Goal: Information Seeking & Learning: Learn about a topic

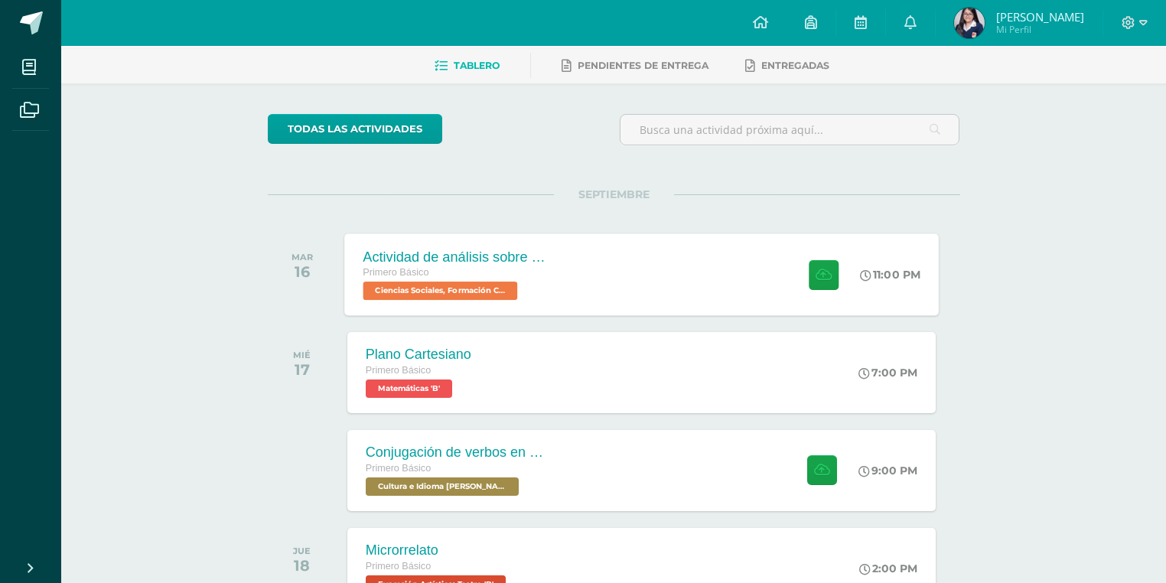
scroll to position [122, 0]
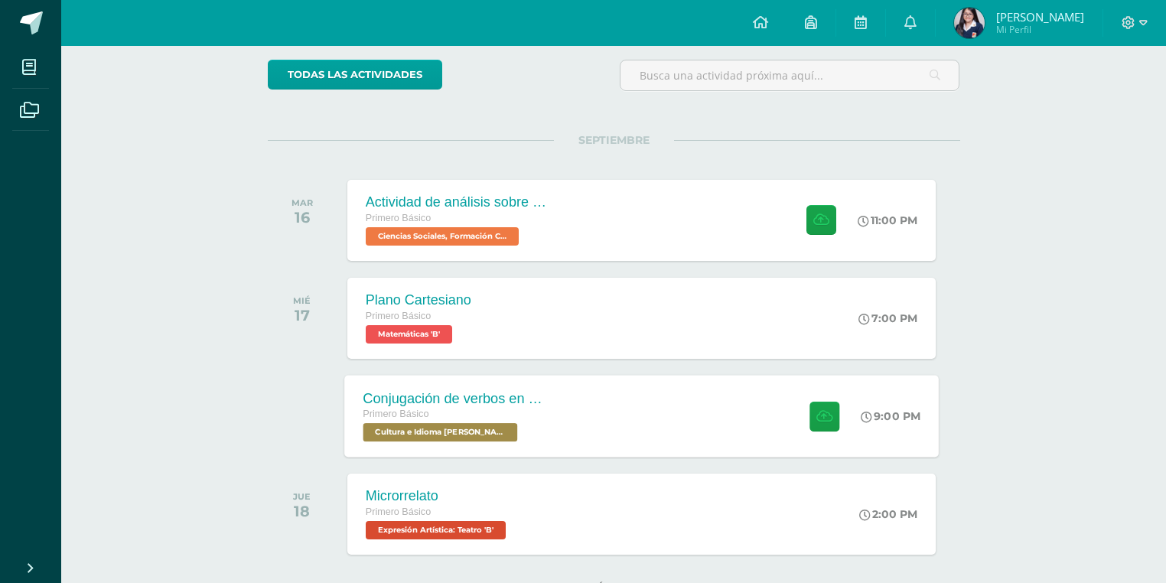
click at [575, 399] on div "Conjugación de verbos en Kaqchikel tiempo presente Primero Básico Cultura e Idi…" at bounding box center [641, 416] width 594 height 82
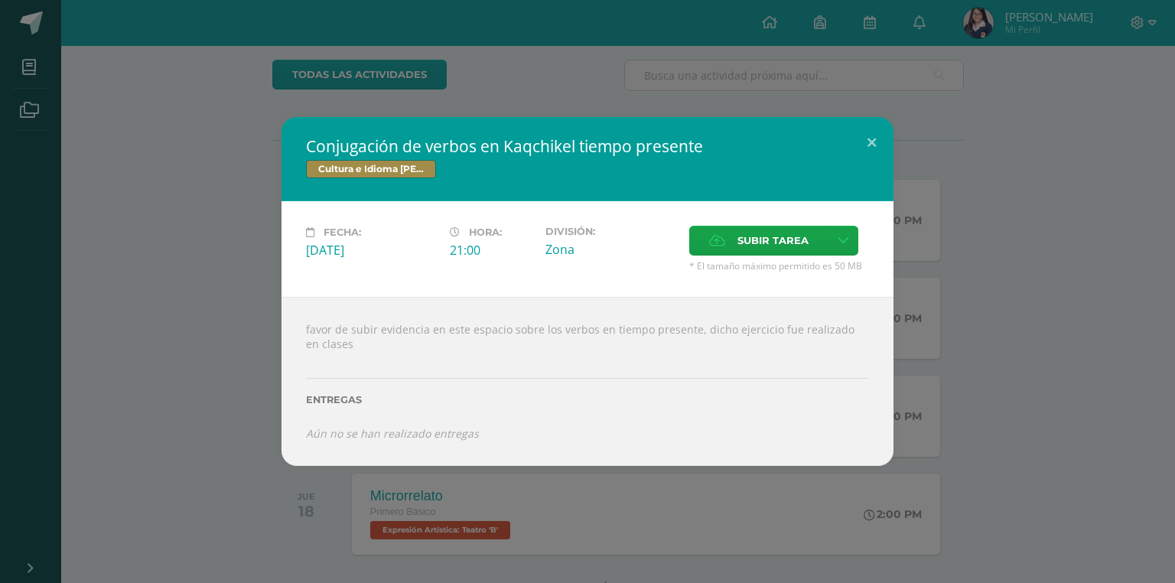
click at [231, 269] on div "Conjugación de verbos en Kaqchikel tiempo presente Cultura e Idioma Maya Garífu…" at bounding box center [587, 291] width 1163 height 349
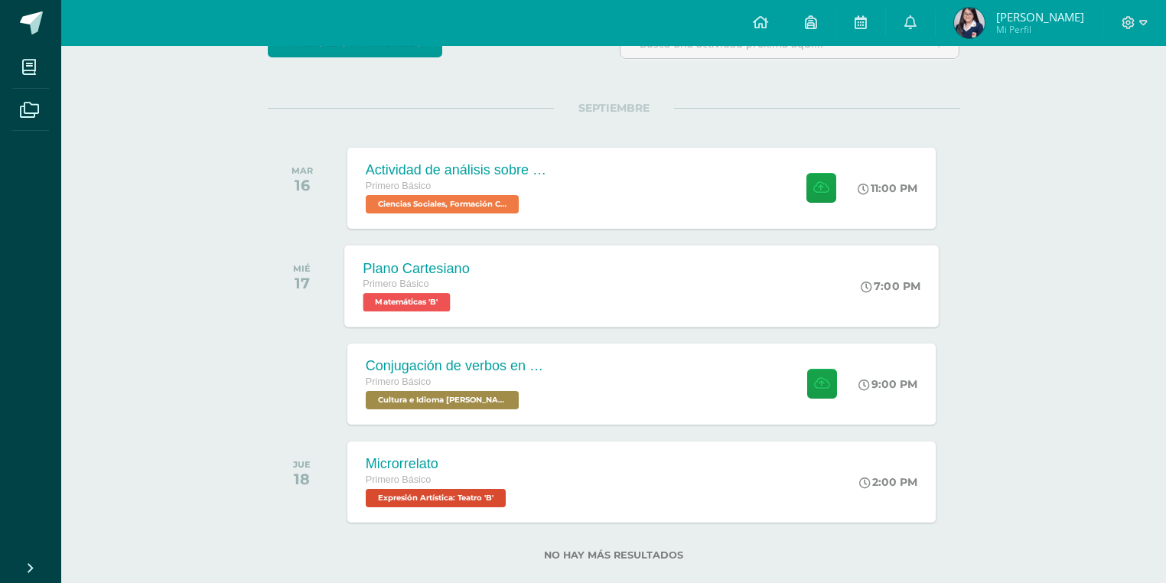
scroll to position [181, 0]
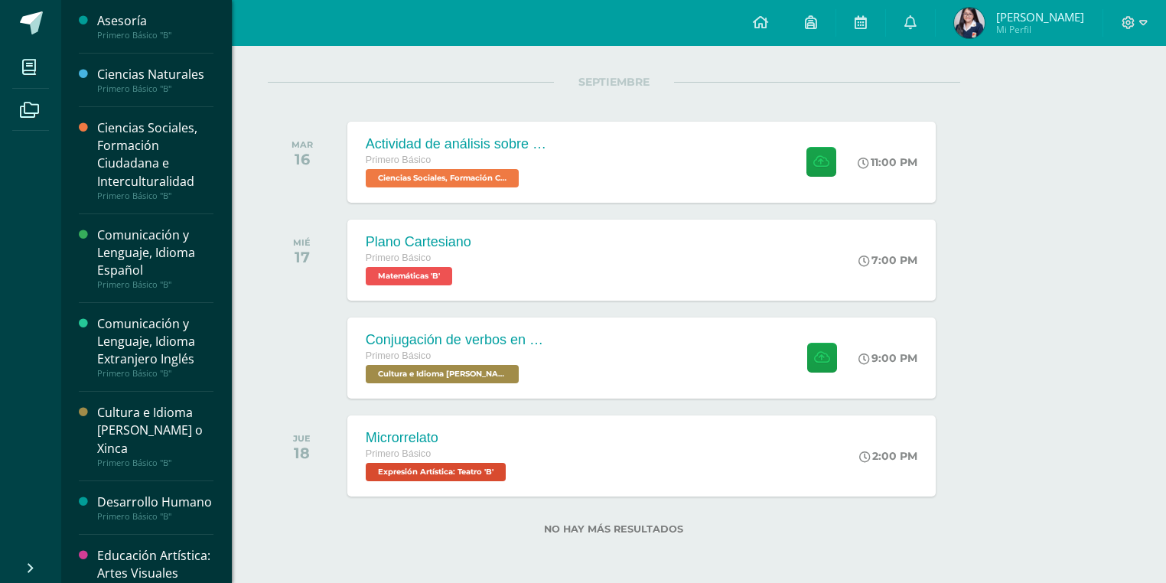
click at [118, 422] on div "Cultura e Idioma [PERSON_NAME] o Xinca" at bounding box center [155, 430] width 116 height 53
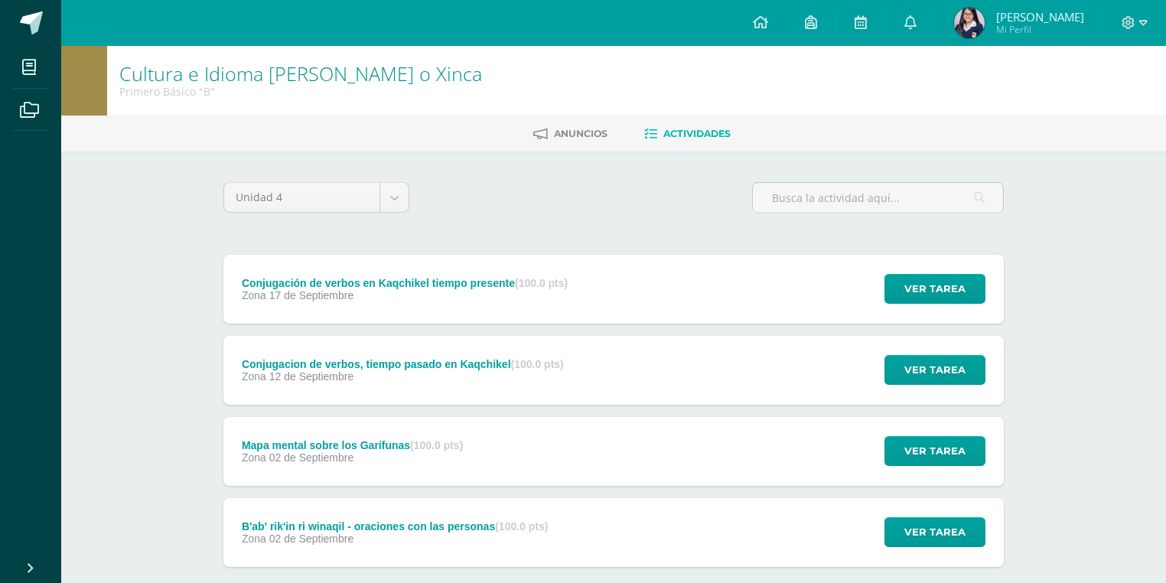
click at [527, 286] on strong "(100.0 pts)" at bounding box center [541, 283] width 53 height 12
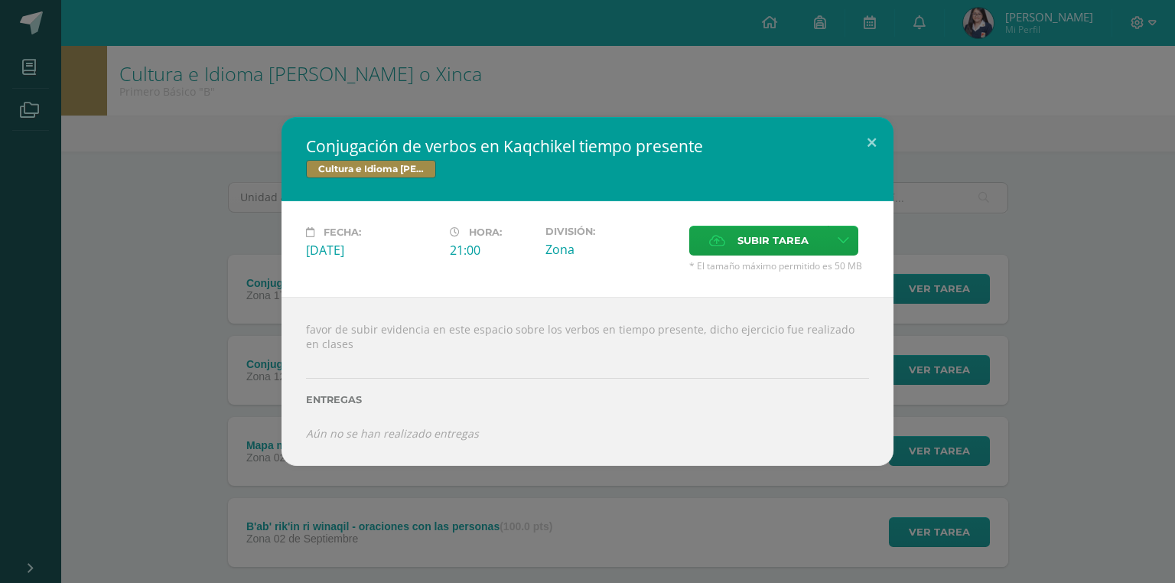
click at [73, 419] on div "Conjugación de verbos en Kaqchikel tiempo presente Cultura e Idioma Maya Garífu…" at bounding box center [587, 291] width 1163 height 349
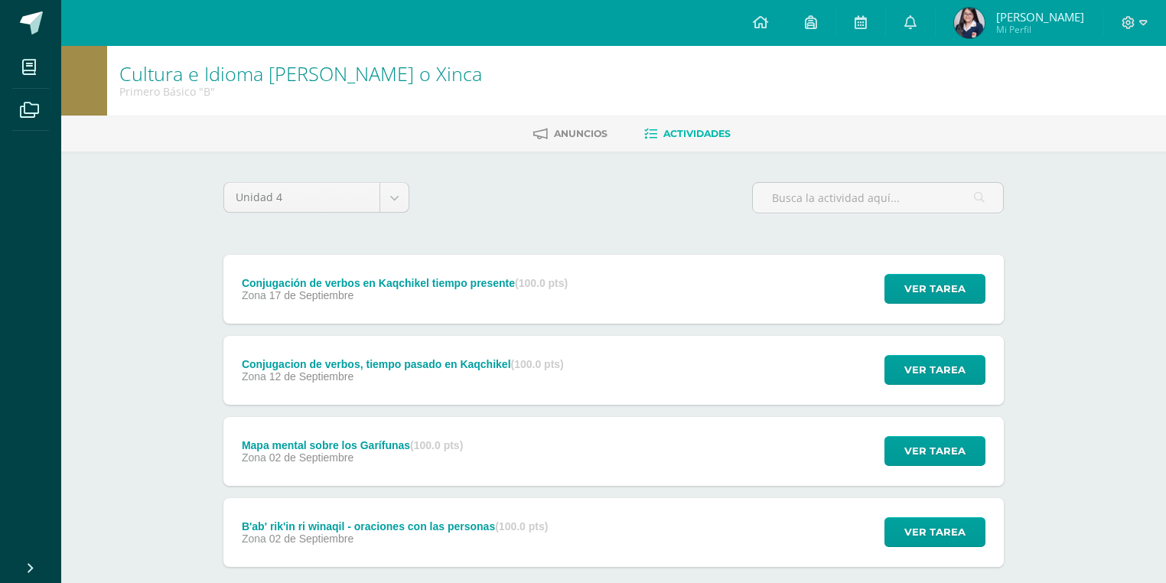
click at [289, 376] on span "12 de Septiembre" at bounding box center [311, 376] width 85 height 12
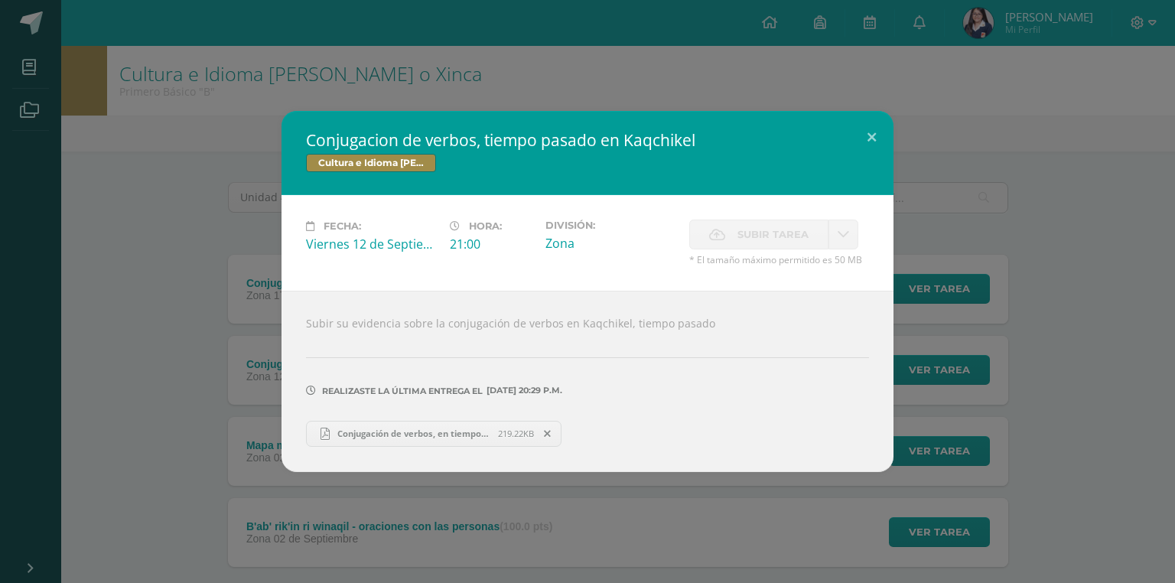
click at [364, 436] on span "Conjugación de verbos, en tiempo pasado en Kaqchikel - [PERSON_NAME].pdf" at bounding box center [414, 433] width 168 height 11
click at [526, 71] on div "Conjugacion de verbos, tiempo pasado en Kaqchikel Cultura e Idioma Maya Garífun…" at bounding box center [587, 291] width 1175 height 583
